Goal: Information Seeking & Learning: Learn about a topic

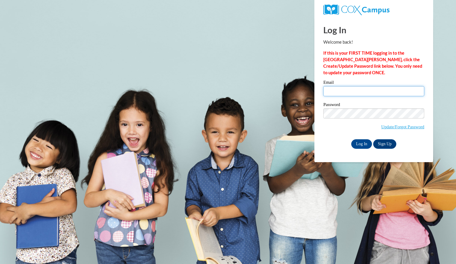
click at [336, 90] on input "Email" at bounding box center [373, 91] width 101 height 10
type input "timmcourtney@aasd.k12.wi.us"
click at [365, 107] on label "Password" at bounding box center [373, 105] width 101 height 6
click at [366, 145] on input "Log In" at bounding box center [361, 143] width 21 height 9
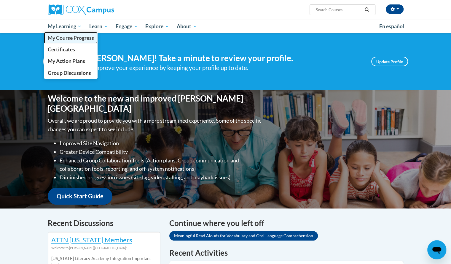
click at [69, 37] on span "My Course Progress" at bounding box center [70, 38] width 46 height 6
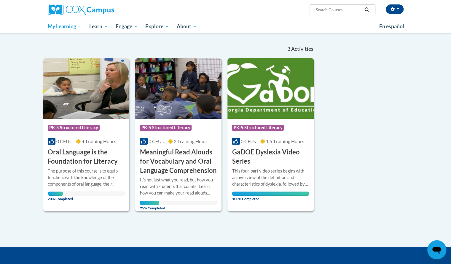
scroll to position [47, 0]
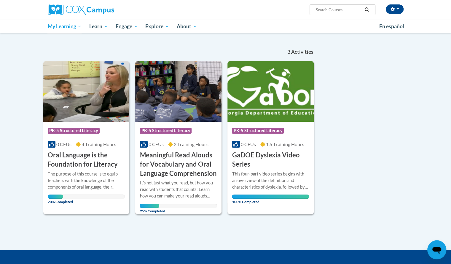
click at [181, 166] on h3 "Meaningful Read Alouds for Vocabulary and Oral Language Comprehension" at bounding box center [178, 163] width 77 height 27
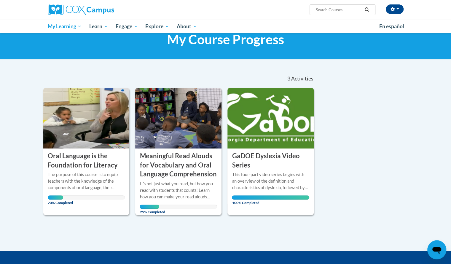
scroll to position [3, 0]
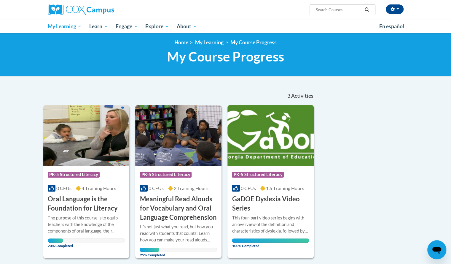
click at [89, 163] on img at bounding box center [86, 135] width 86 height 61
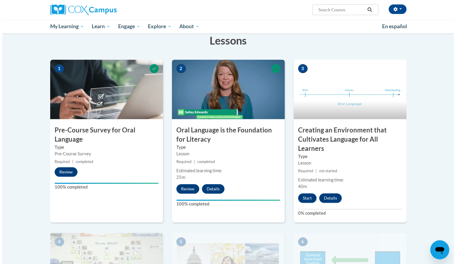
scroll to position [96, 0]
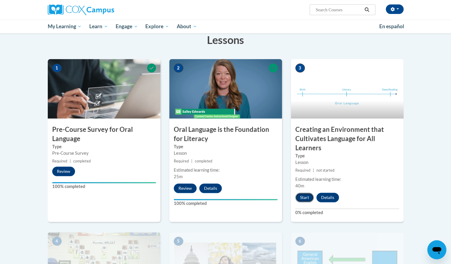
click at [305, 197] on button "Start" at bounding box center [305, 197] width 18 height 9
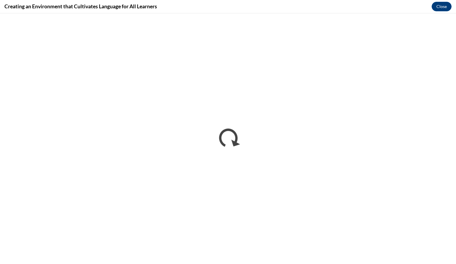
scroll to position [0, 0]
